Goal: Task Accomplishment & Management: Manage account settings

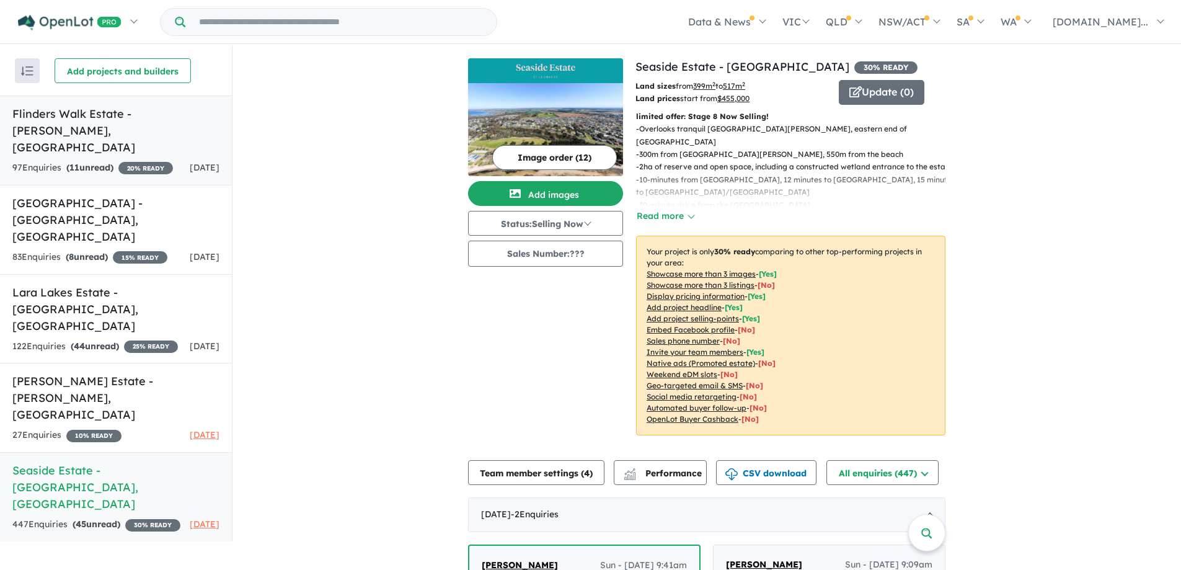
drag, startPoint x: 0, startPoint y: 0, endPoint x: 86, endPoint y: 146, distance: 169.0
click at [86, 161] on div "97 Enquir ies ( 11 unread) 20 % READY" at bounding box center [92, 168] width 161 height 15
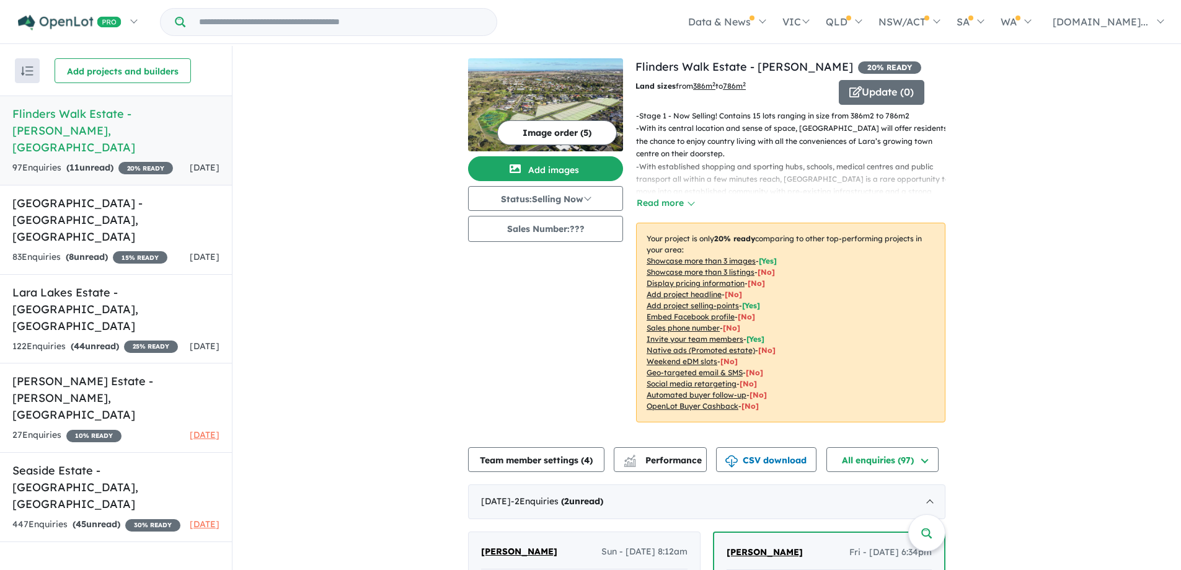
scroll to position [372, 0]
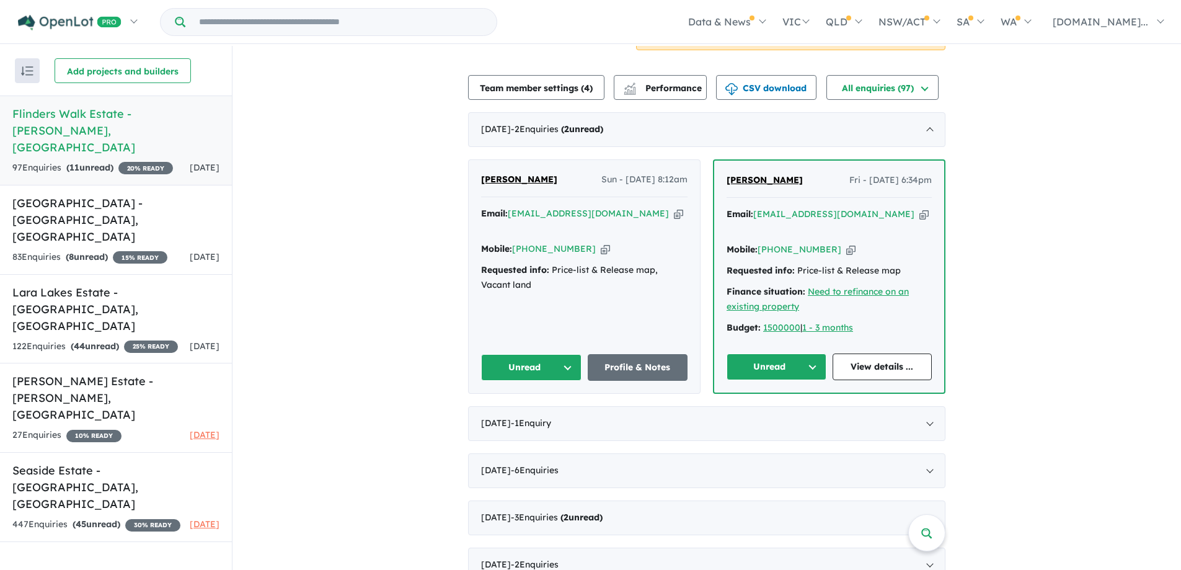
click at [513, 365] on button "Unread" at bounding box center [531, 367] width 100 height 27
click at [508, 426] on button "Assigned" at bounding box center [536, 425] width 108 height 29
click at [763, 371] on button "Unread" at bounding box center [777, 366] width 100 height 27
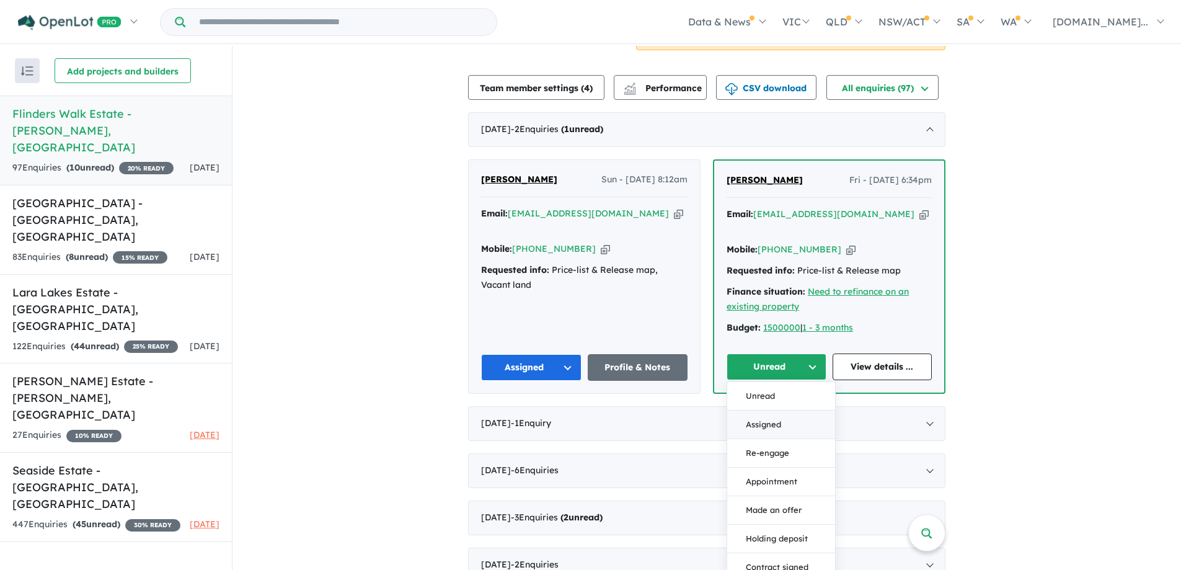
click at [761, 422] on button "Assigned" at bounding box center [781, 424] width 108 height 29
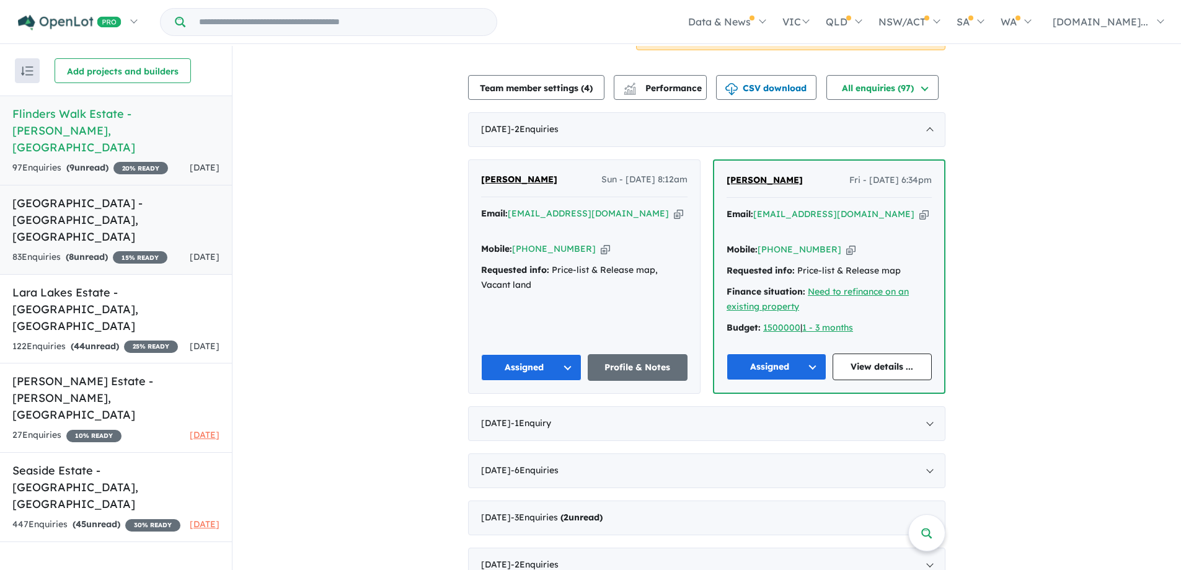
click at [91, 251] on strong "( 8 unread)" at bounding box center [87, 256] width 42 height 11
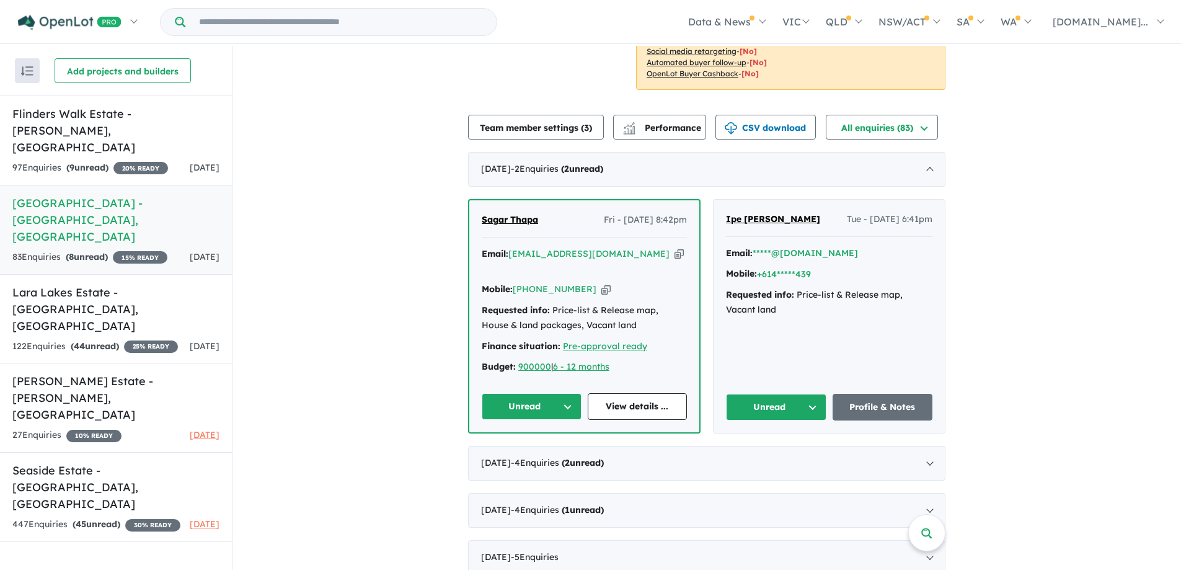
scroll to position [310, 0]
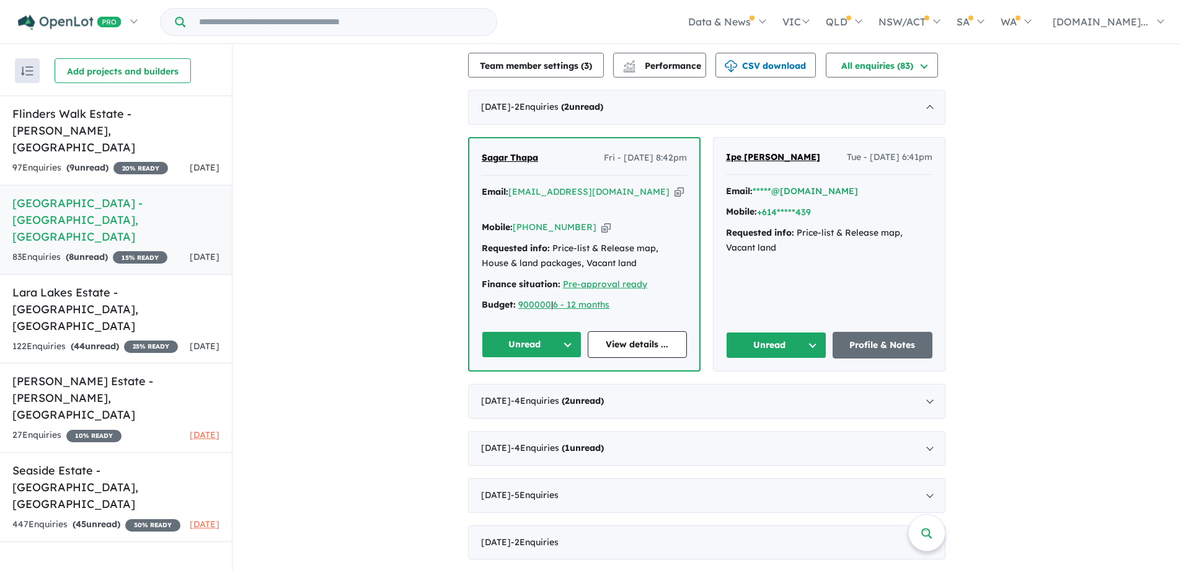
click at [528, 331] on button "Unread" at bounding box center [532, 344] width 100 height 27
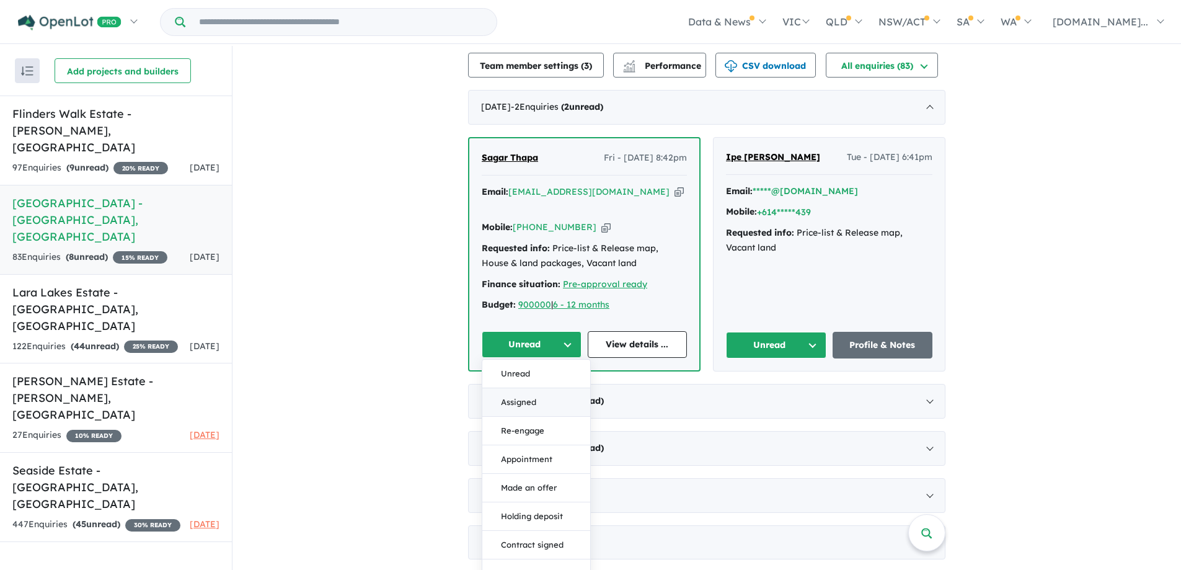
click at [545, 388] on button "Assigned" at bounding box center [536, 402] width 108 height 29
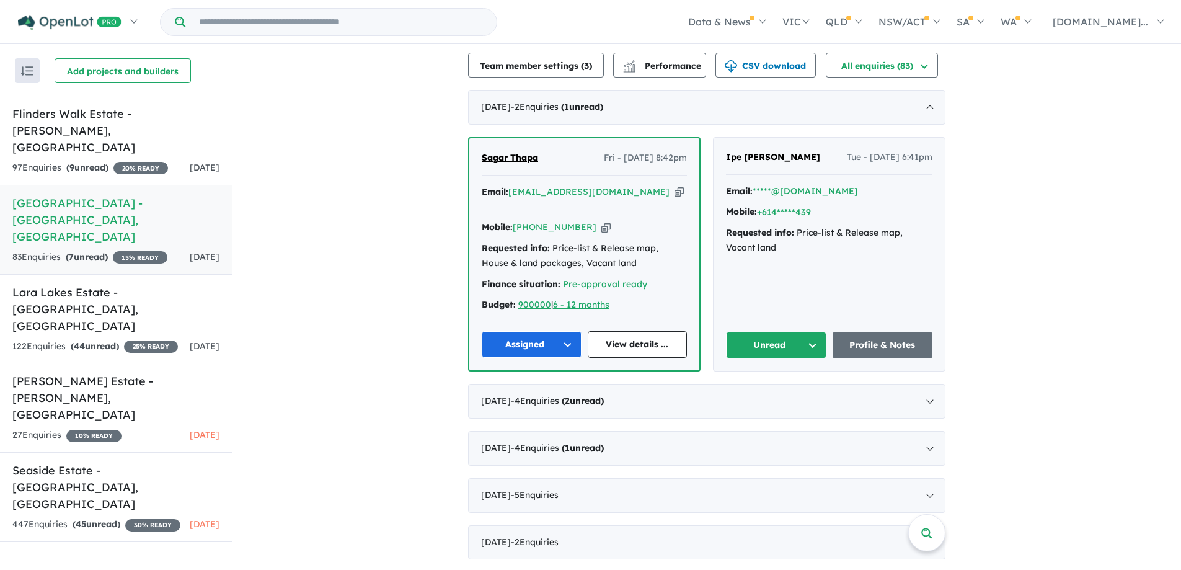
click at [791, 332] on button "Unread" at bounding box center [776, 345] width 100 height 27
click at [778, 389] on button "Assigned" at bounding box center [781, 403] width 108 height 29
click at [141, 339] on div "122 Enquir ies ( 44 unread) 25 % READY" at bounding box center [95, 346] width 166 height 15
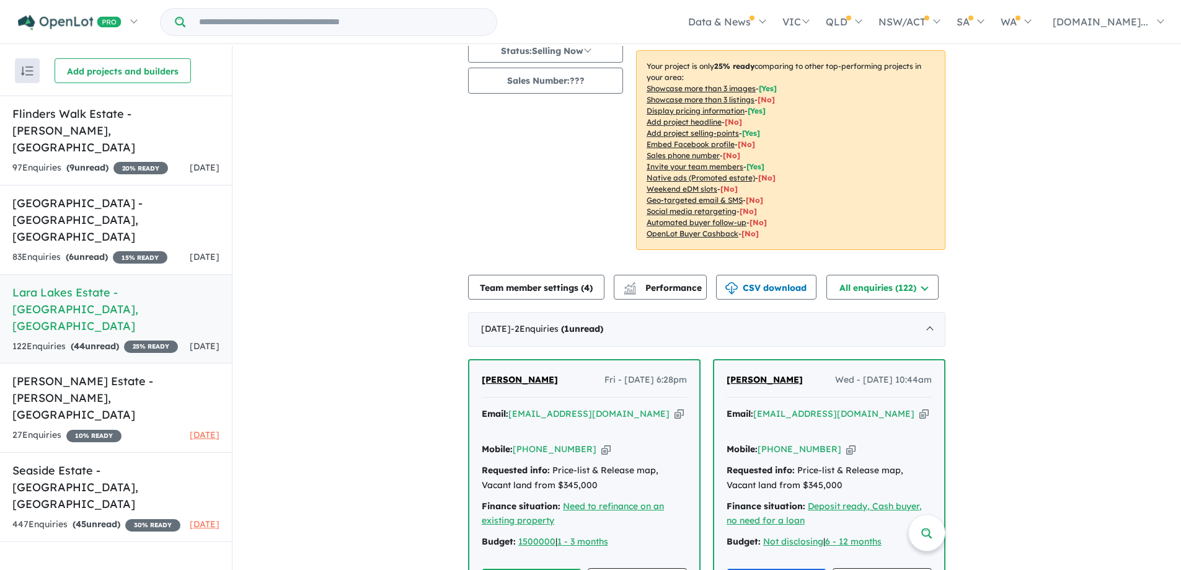
scroll to position [311, 0]
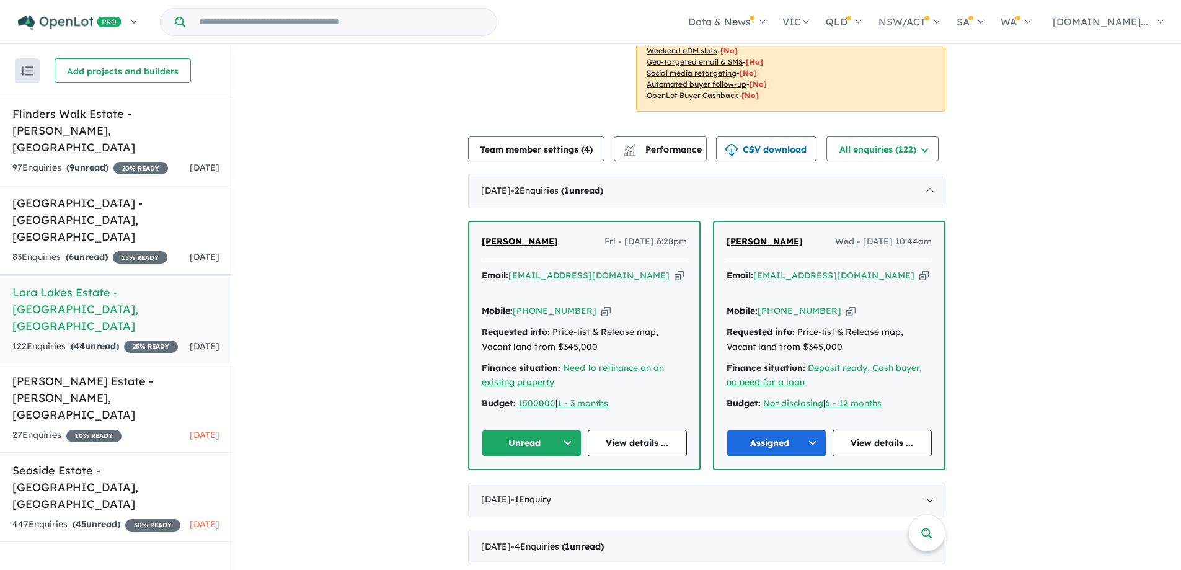
click at [505, 442] on button "Unread" at bounding box center [532, 443] width 100 height 27
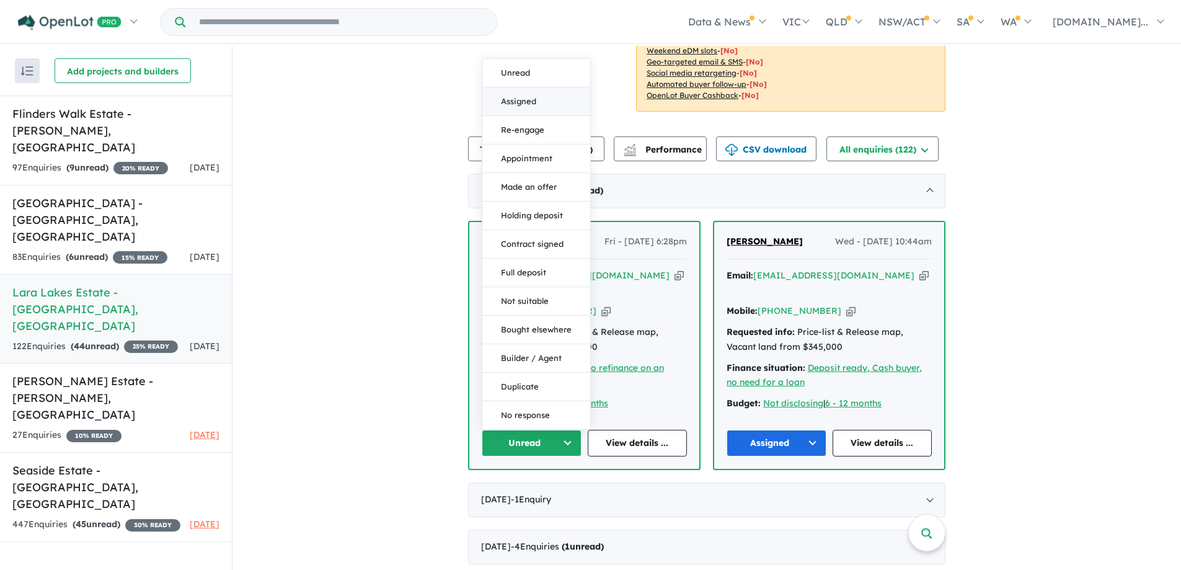
click at [537, 102] on button "Assigned" at bounding box center [536, 101] width 108 height 29
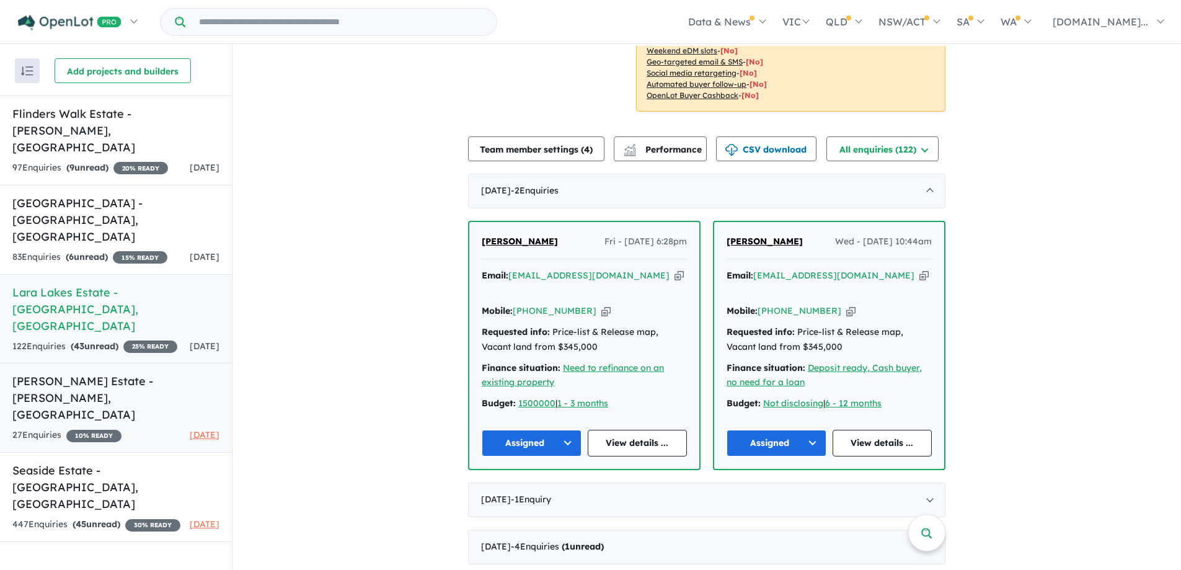
click at [131, 428] on div "27 Enquir ies ( 0 unread) 10 % READY [DATE]" at bounding box center [115, 435] width 207 height 15
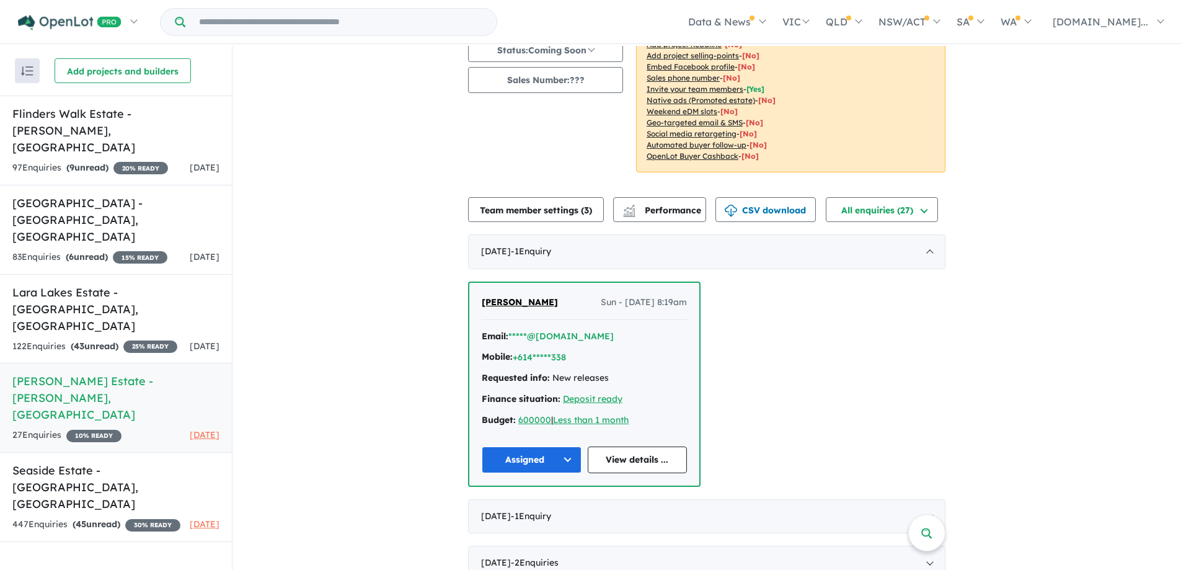
scroll to position [248, 0]
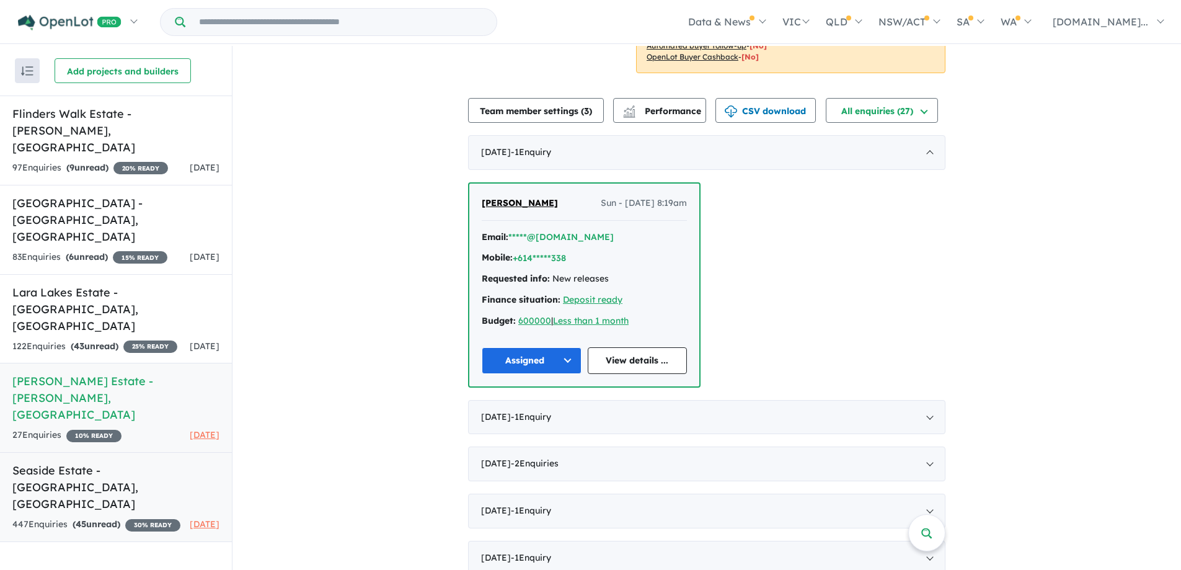
click at [37, 462] on h5 "Seaside Estate - [GEOGRAPHIC_DATA] , [GEOGRAPHIC_DATA]" at bounding box center [115, 487] width 207 height 50
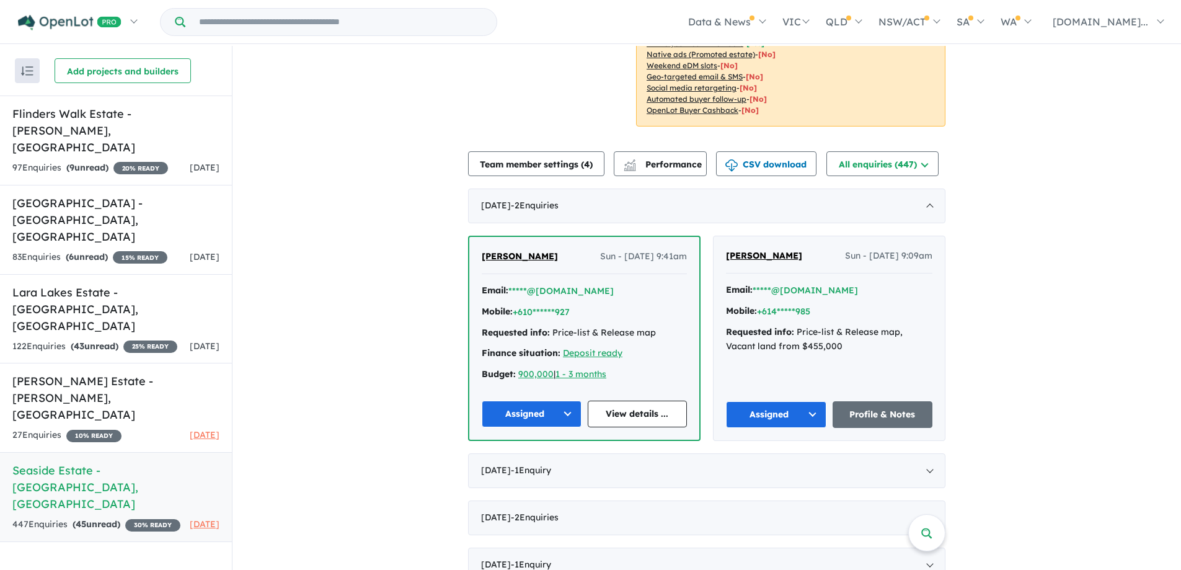
scroll to position [310, 0]
click at [62, 339] on div "122 Enquir ies ( 43 unread) 25 % READY" at bounding box center [94, 346] width 165 height 15
